Goal: Task Accomplishment & Management: Use online tool/utility

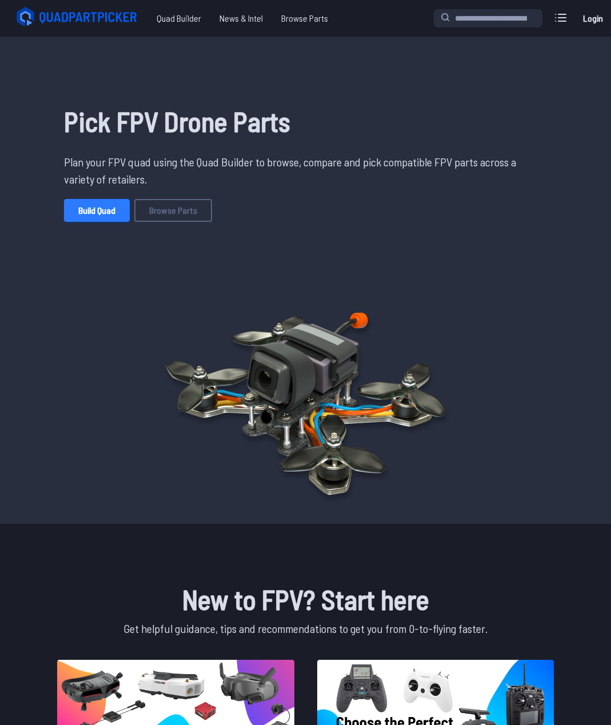
click at [94, 211] on link "Build Quad" at bounding box center [97, 210] width 66 height 23
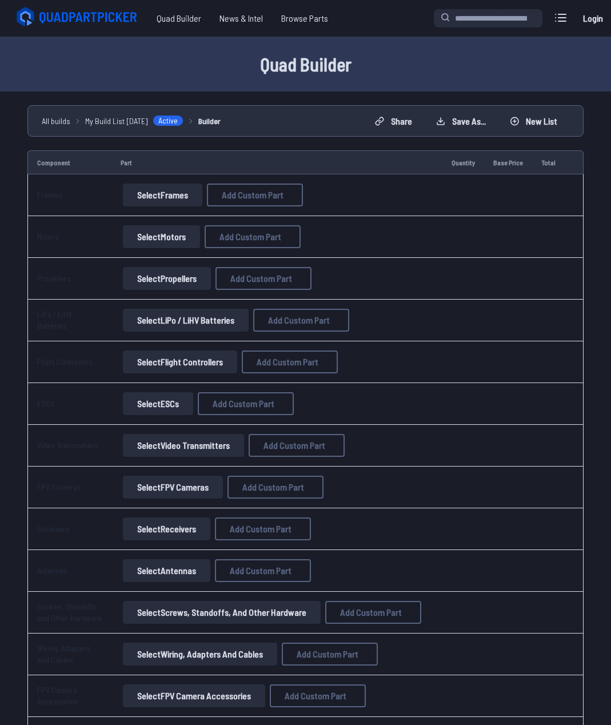
click at [181, 195] on button "Select Frames" at bounding box center [162, 194] width 79 height 23
click at [252, 191] on span "Add Custom Part" at bounding box center [253, 194] width 62 height 9
select select "**********"
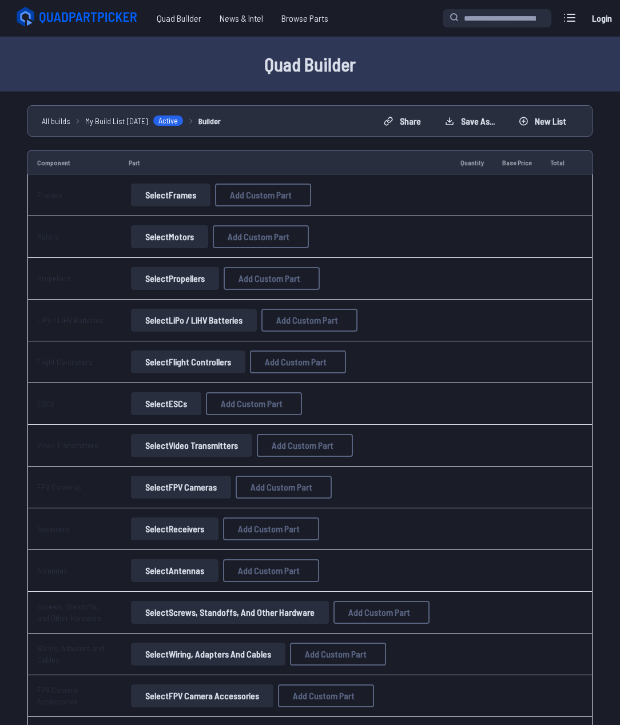
click at [422, 203] on icon at bounding box center [417, 208] width 10 height 10
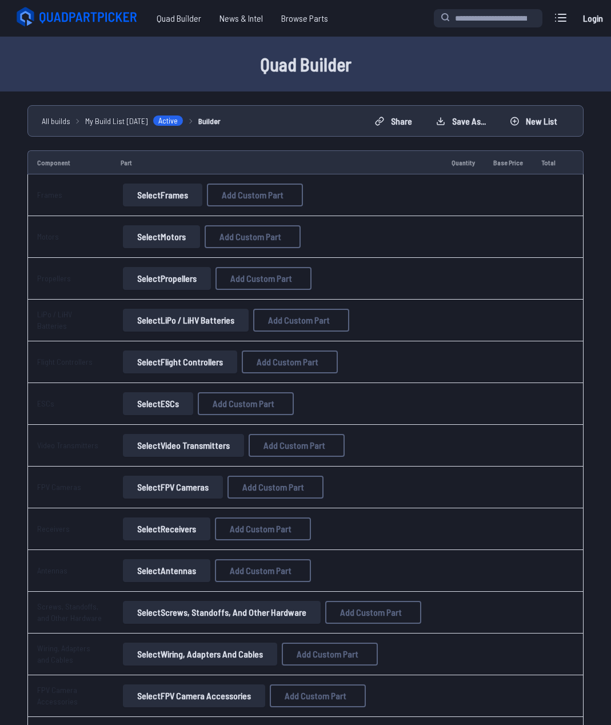
click at [165, 197] on button "Select Frames" at bounding box center [162, 194] width 79 height 23
click at [138, 187] on button "Select Frames" at bounding box center [162, 194] width 79 height 23
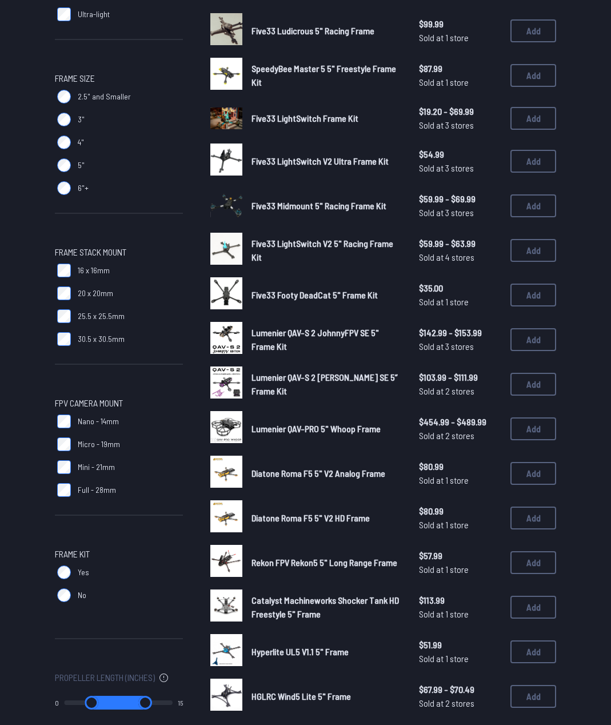
scroll to position [57, 0]
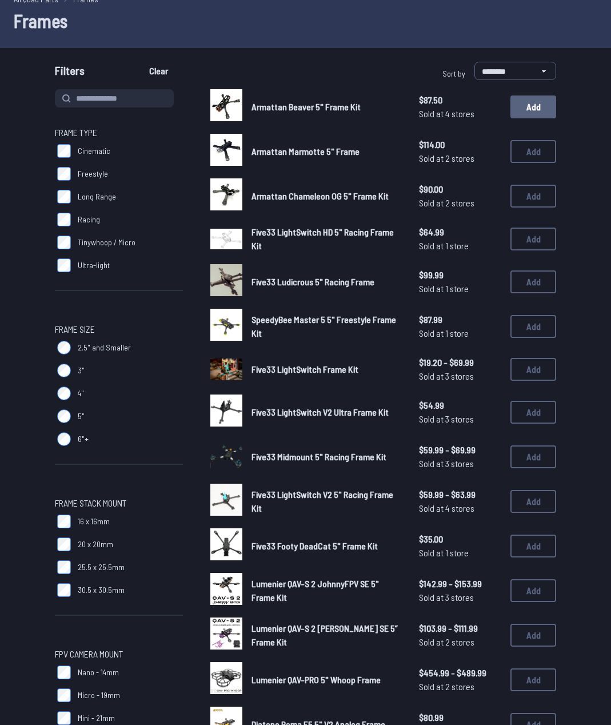
click at [528, 112] on button "Add" at bounding box center [533, 106] width 46 height 23
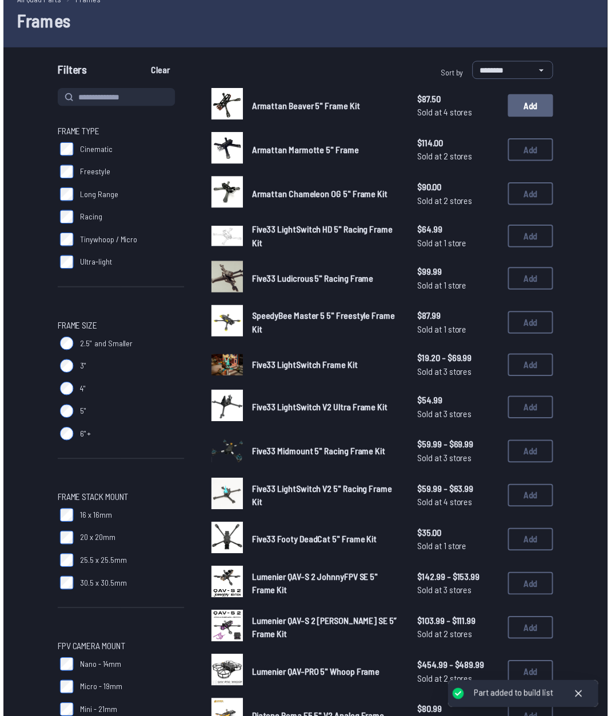
scroll to position [21, 0]
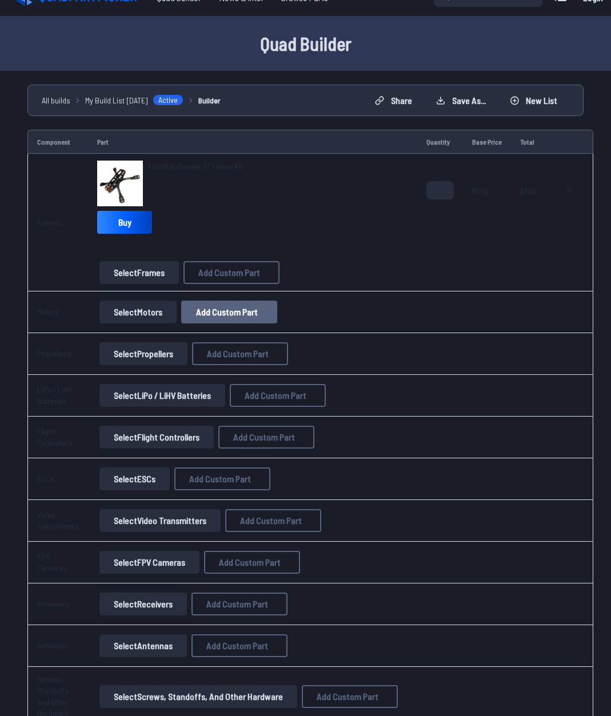
click at [229, 314] on span "Add Custom Part" at bounding box center [227, 312] width 62 height 9
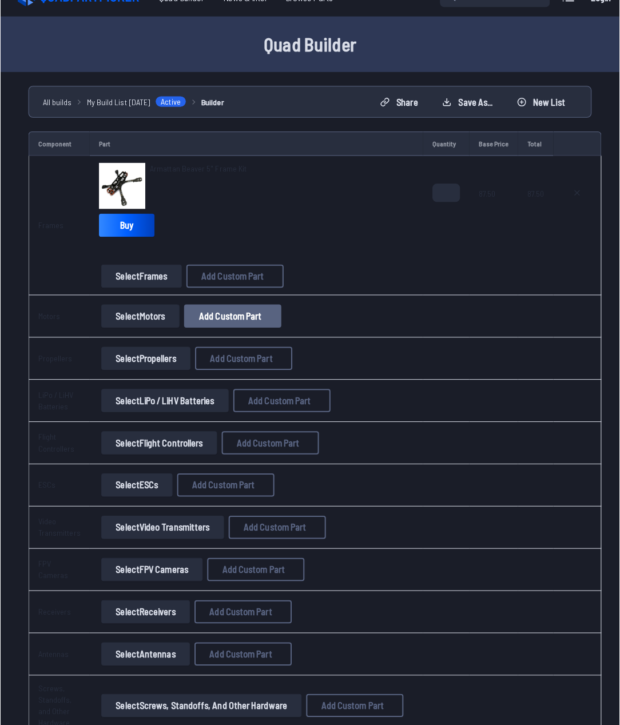
select select "**********"
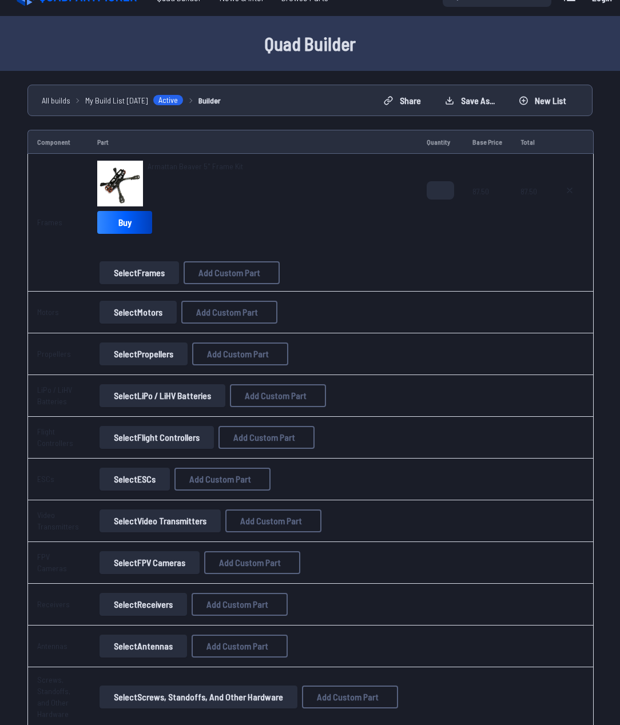
click at [428, 201] on button at bounding box center [418, 209] width 28 height 17
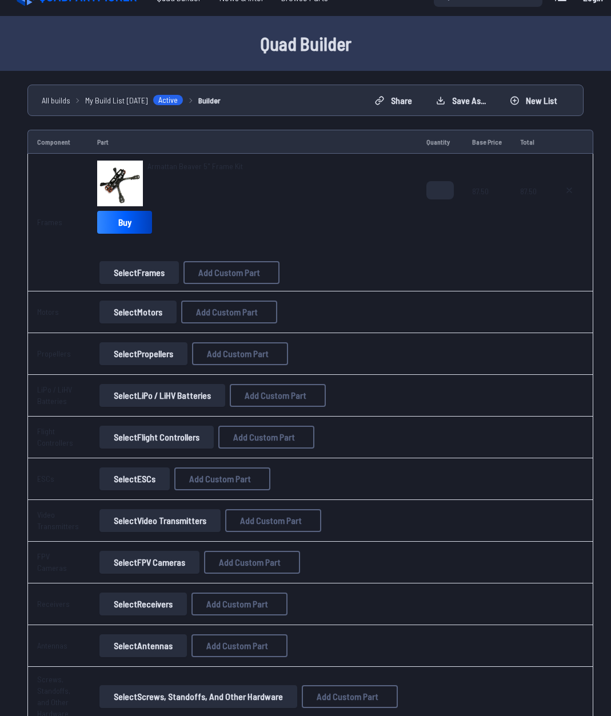
click at [152, 307] on button "Select Motors" at bounding box center [137, 312] width 77 height 23
click at [113, 313] on button "Select Motors" at bounding box center [137, 312] width 77 height 23
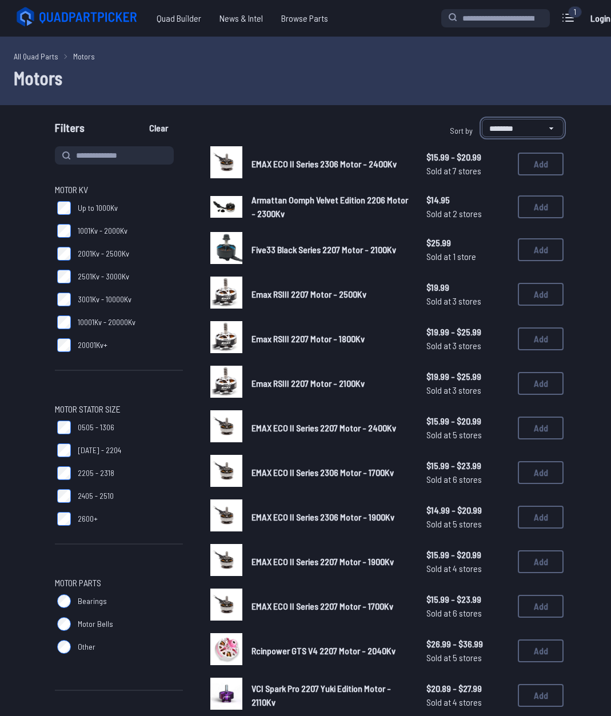
click at [538, 134] on select "**********" at bounding box center [523, 128] width 82 height 18
select select "**********"
click at [482, 119] on select "**********" at bounding box center [523, 128] width 82 height 18
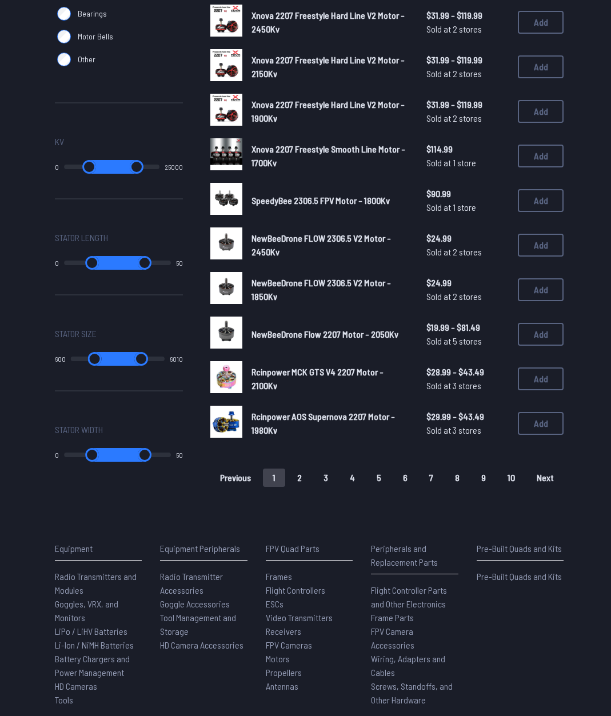
scroll to position [629, 0]
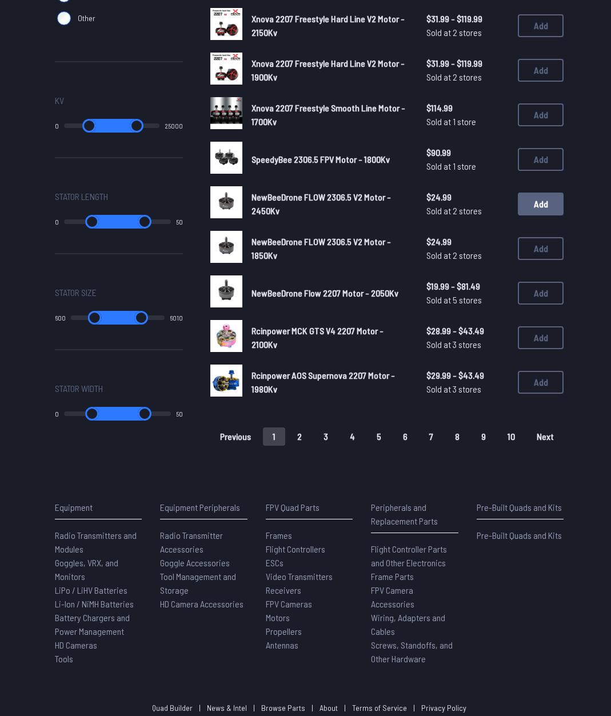
click at [530, 208] on button "Add" at bounding box center [541, 204] width 46 height 23
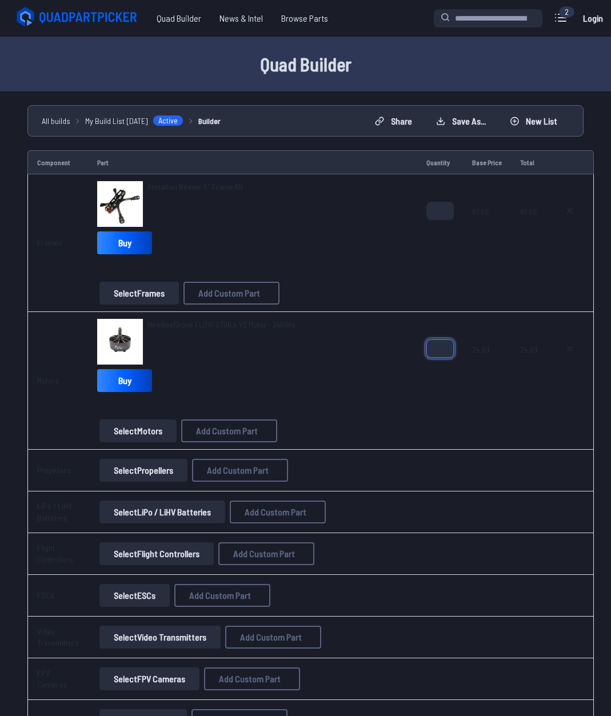
click at [443, 345] on input "*" at bounding box center [439, 349] width 27 height 18
click at [442, 346] on input "*" at bounding box center [439, 349] width 27 height 18
type input "*"
click at [442, 346] on input "*" at bounding box center [439, 349] width 27 height 18
click at [337, 390] on div "NewBeeDrone FLOW 2306.5 V2 Motor - 2450Kv Buy" at bounding box center [252, 358] width 311 height 78
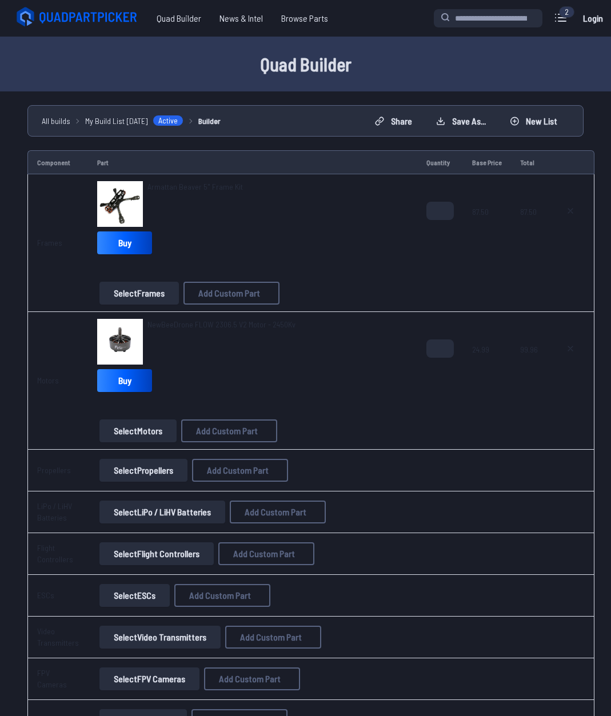
click at [128, 473] on button "Select Propellers" at bounding box center [143, 470] width 88 height 23
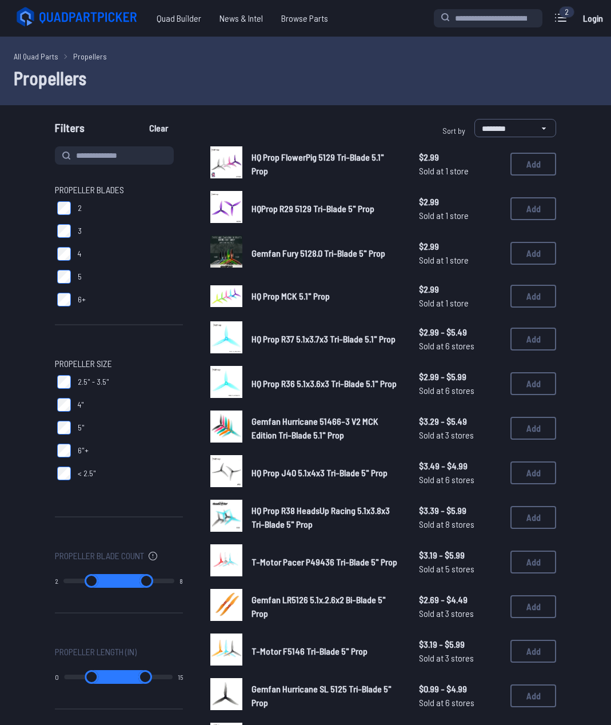
scroll to position [57, 0]
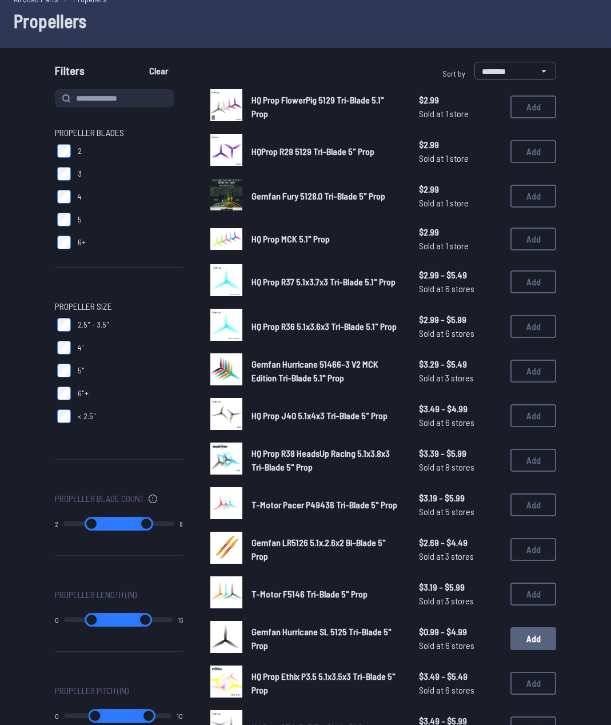
click at [538, 641] on button "Add" at bounding box center [533, 638] width 46 height 23
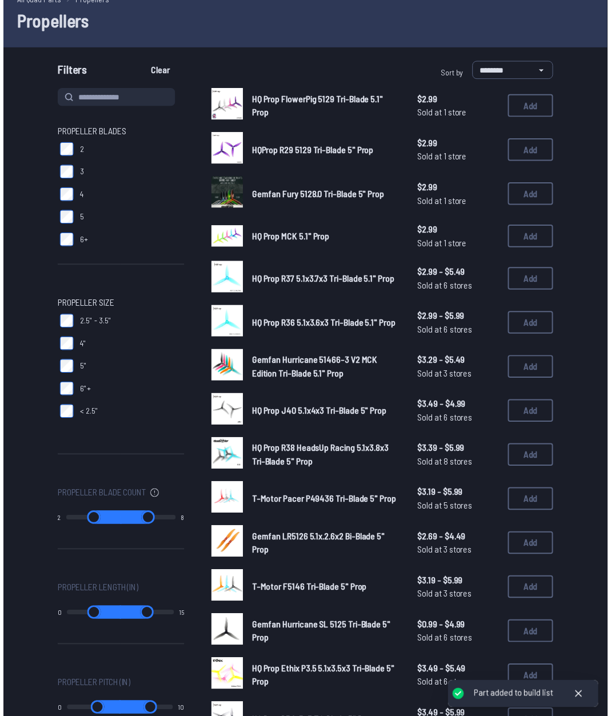
scroll to position [21, 0]
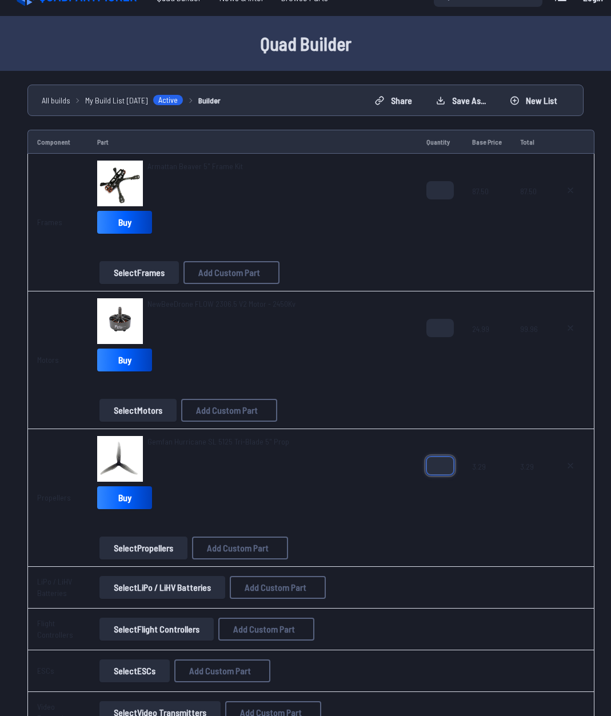
click at [441, 461] on input "*" at bounding box center [439, 466] width 27 height 18
type input "*"
click at [441, 461] on input "*" at bounding box center [439, 466] width 27 height 18
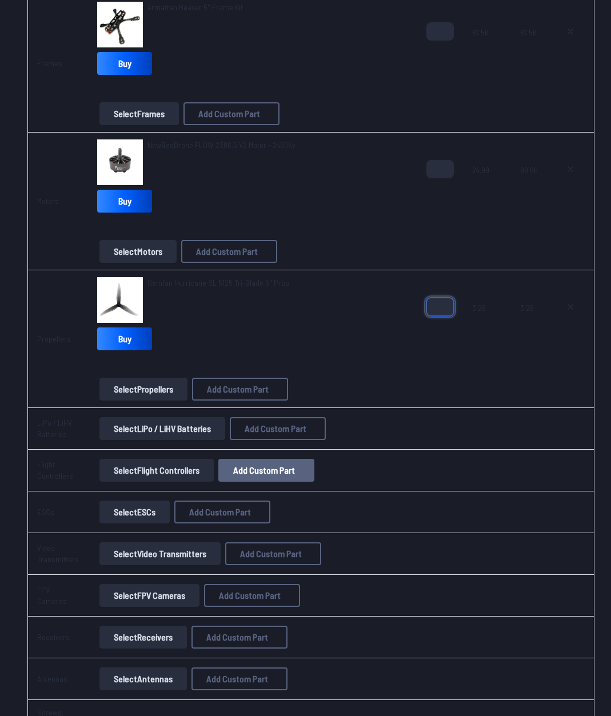
scroll to position [192, 0]
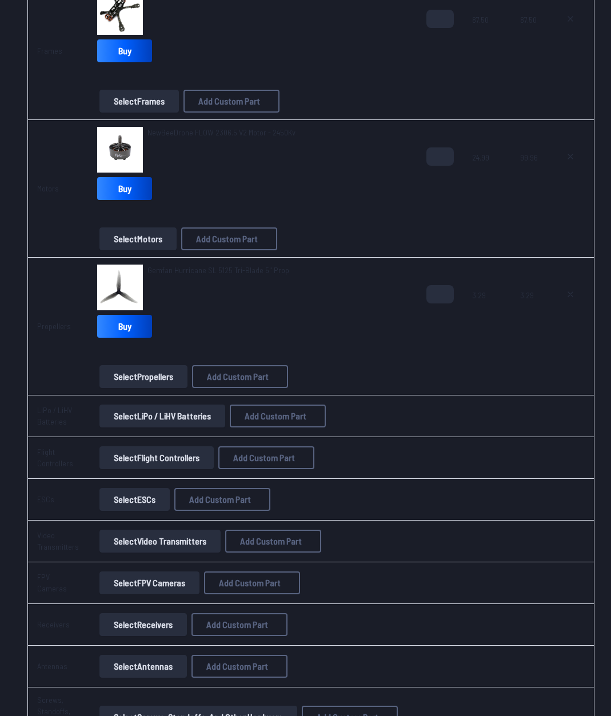
click at [193, 409] on button "Select LiPo / LiHV Batteries" at bounding box center [162, 416] width 126 height 23
click at [125, 409] on button "Select LiPo / LiHV Batteries" at bounding box center [162, 416] width 126 height 23
click at [115, 413] on button "Select LiPo / LiHV Batteries" at bounding box center [162, 416] width 126 height 23
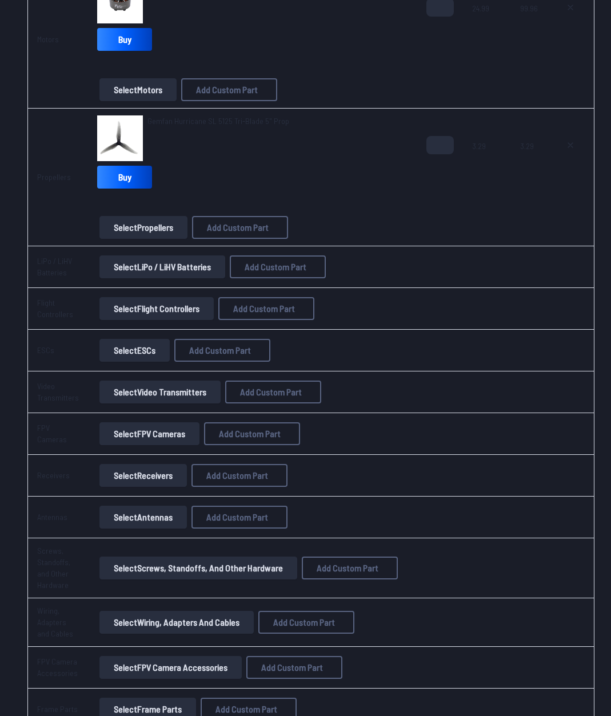
scroll to position [364, 0]
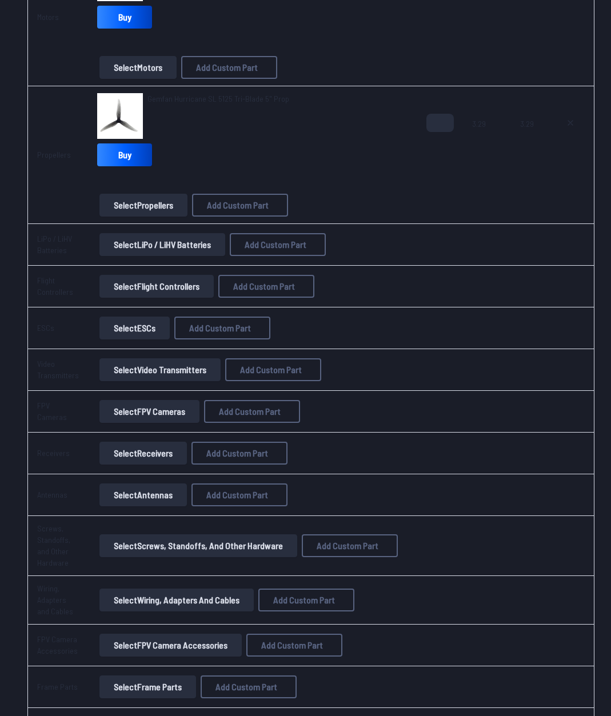
click at [167, 239] on button "Select LiPo / LiHV Batteries" at bounding box center [162, 244] width 126 height 23
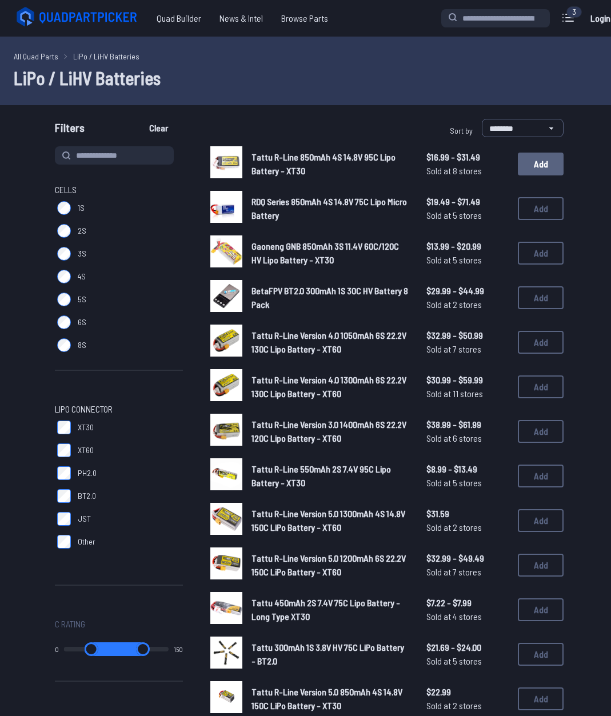
click at [537, 158] on button "Add" at bounding box center [541, 164] width 46 height 23
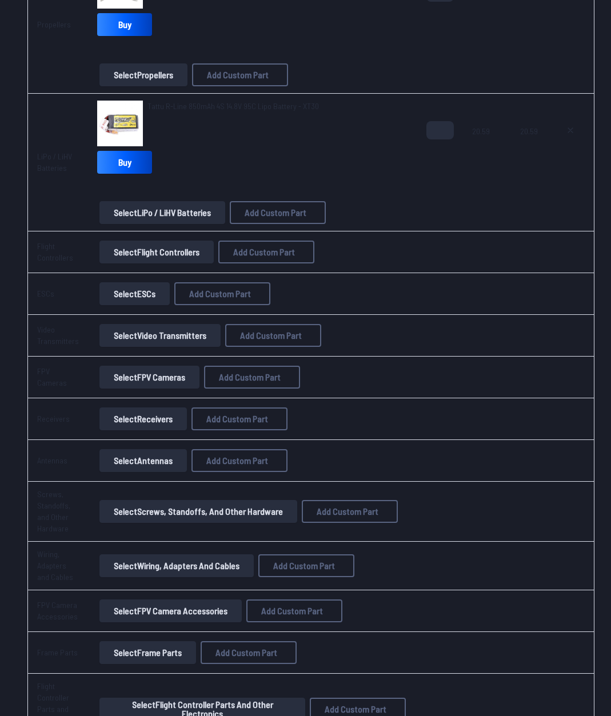
scroll to position [514, 0]
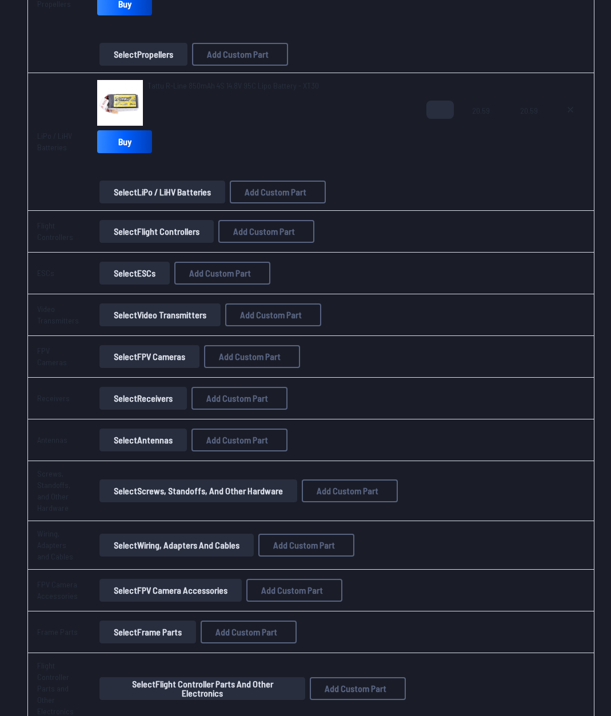
click at [194, 231] on button "Select Flight Controllers" at bounding box center [156, 231] width 114 height 23
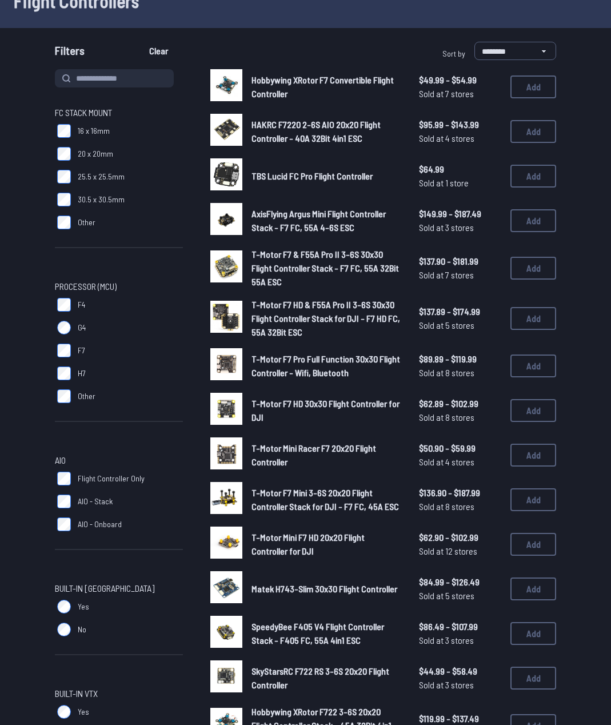
scroll to position [57, 0]
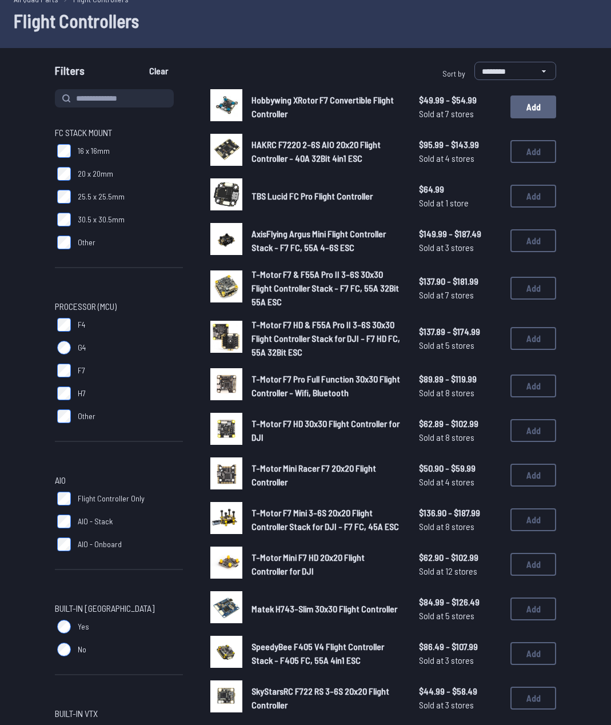
click at [529, 111] on button "Add" at bounding box center [533, 106] width 46 height 23
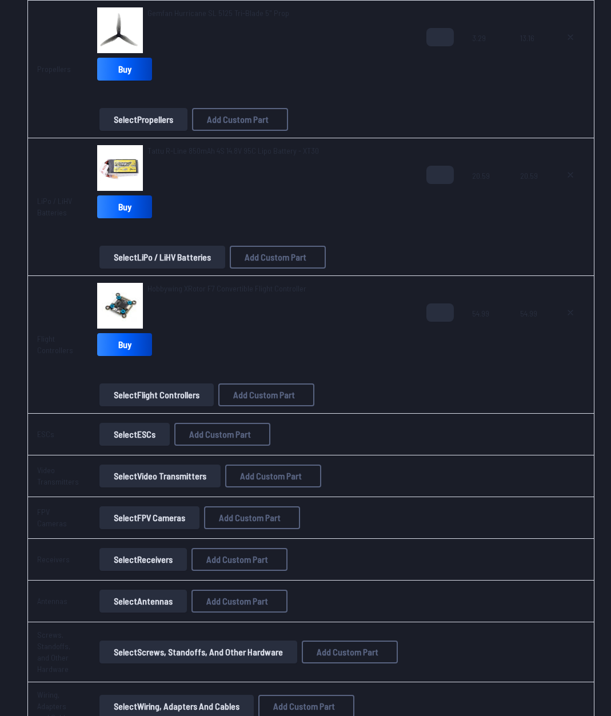
scroll to position [478, 0]
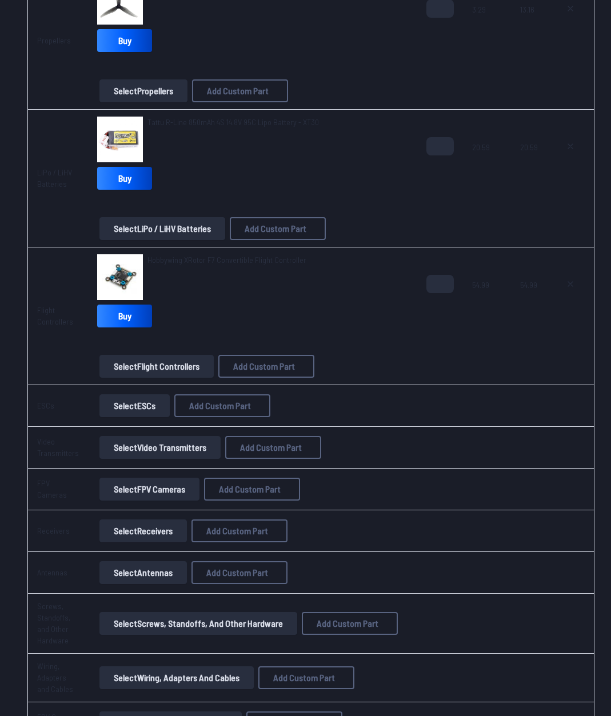
click at [142, 405] on button "Select ESCs" at bounding box center [134, 405] width 70 height 23
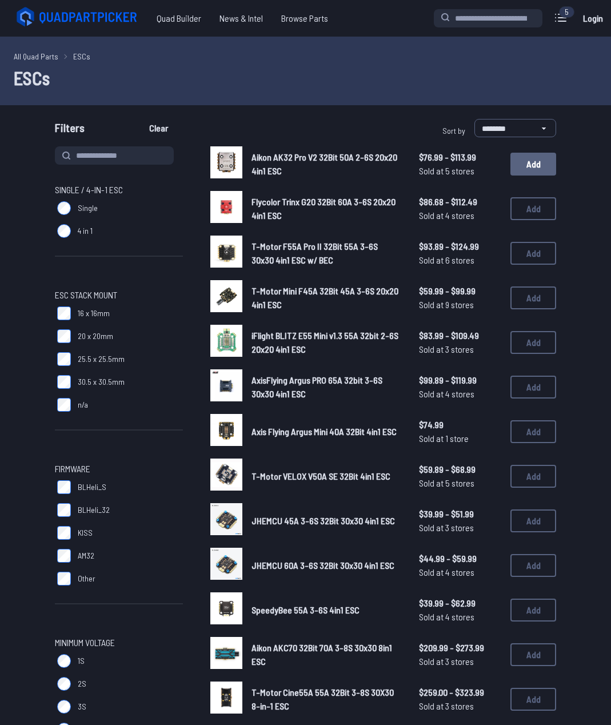
click at [530, 167] on button "Add" at bounding box center [533, 164] width 46 height 23
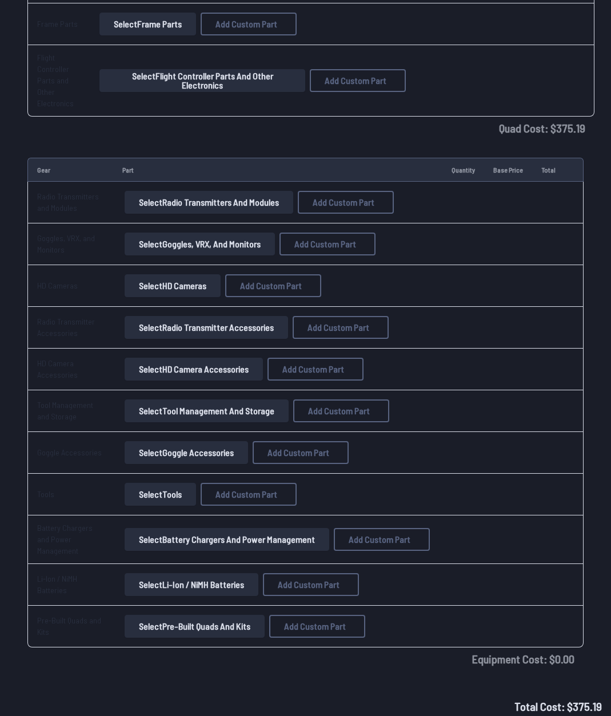
scroll to position [1372, 0]
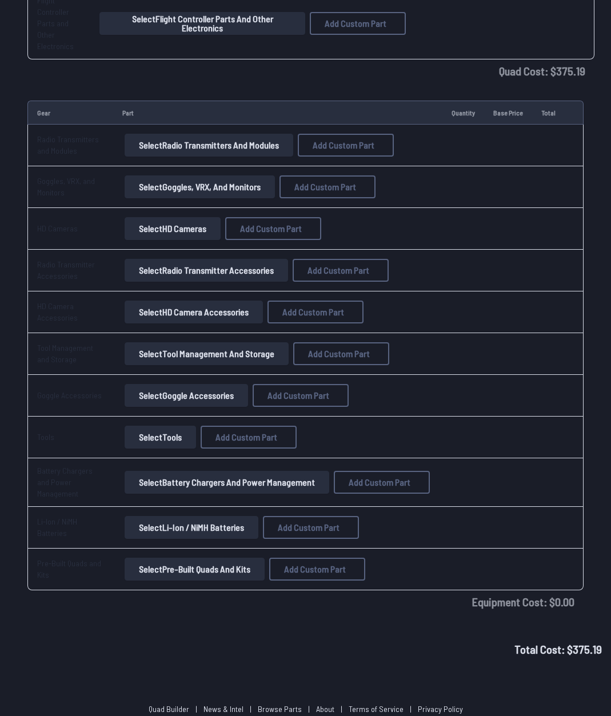
click at [250, 185] on button "Select Goggles, VRX, and Monitors" at bounding box center [200, 186] width 150 height 23
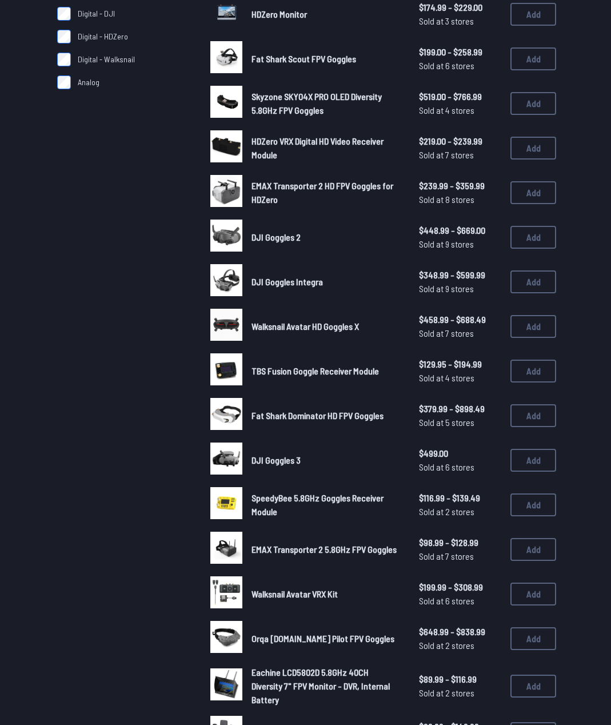
scroll to position [171, 0]
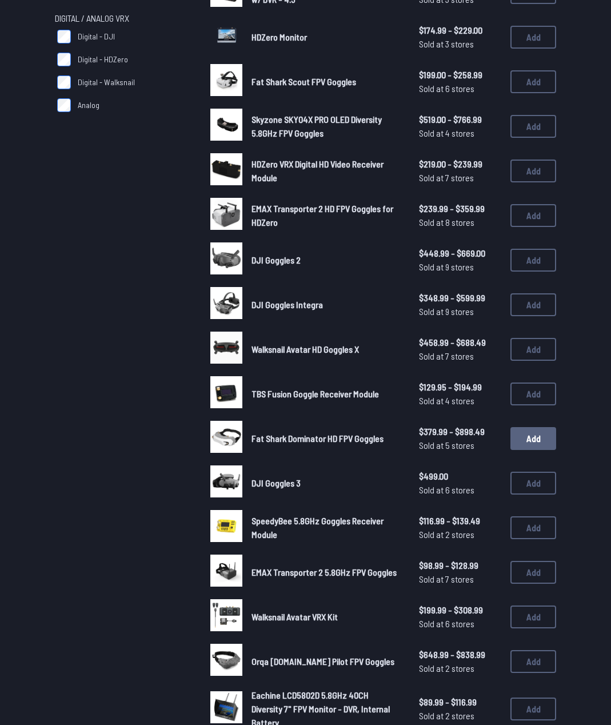
click at [531, 436] on button "Add" at bounding box center [533, 438] width 46 height 23
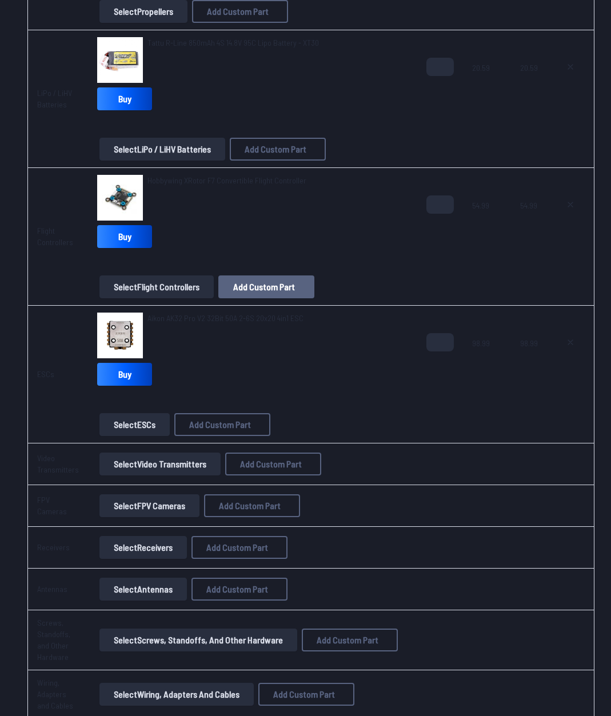
scroll to position [803, 0]
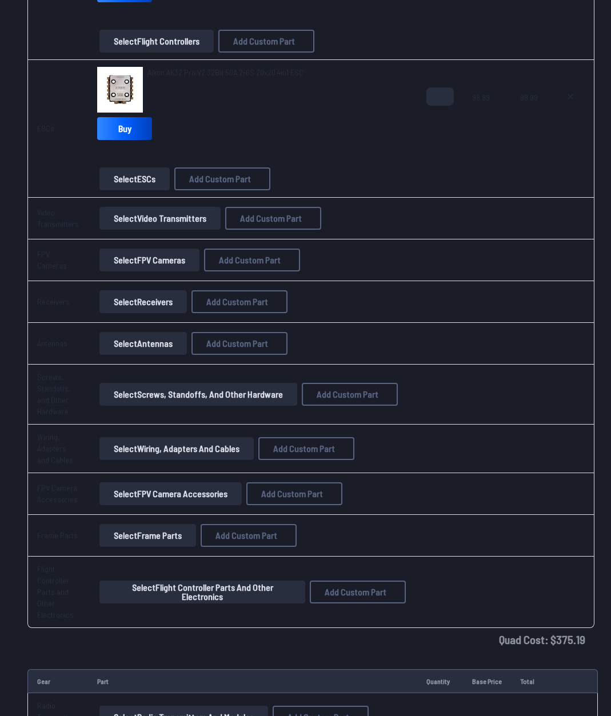
click at [321, 630] on td "Quad Cost: $ 375.19" at bounding box center [310, 639] width 567 height 23
